Goal: Navigation & Orientation: Understand site structure

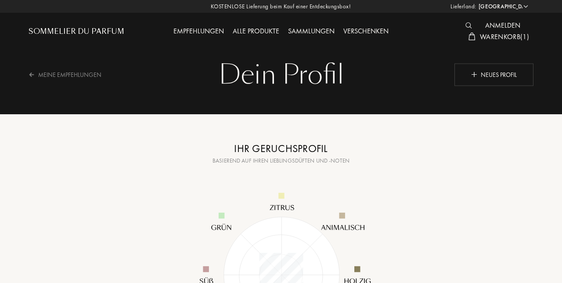
select select "DE"
click at [253, 29] on div "Alle Produkte" at bounding box center [255, 31] width 55 height 11
click at [316, 33] on div "Sammlungen" at bounding box center [311, 31] width 55 height 11
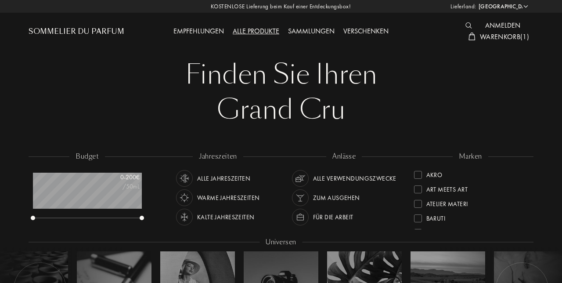
select select "DE"
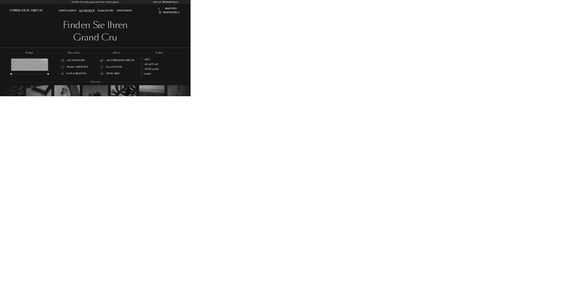
scroll to position [44, 109]
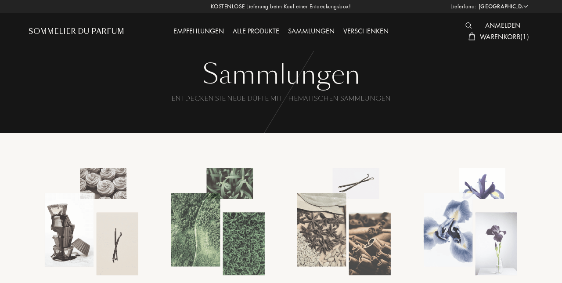
select select "DE"
click at [84, 32] on div "Sommelier du Parfum" at bounding box center [77, 31] width 96 height 11
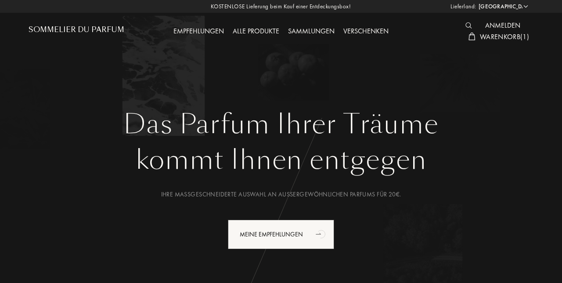
select select "DE"
